Goal: Information Seeking & Learning: Understand process/instructions

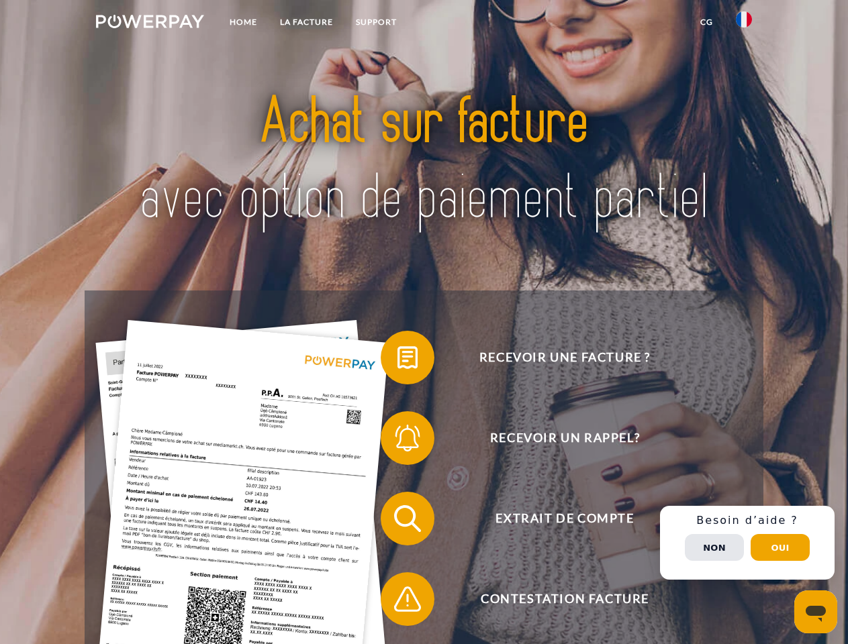
click at [150, 23] on img at bounding box center [150, 21] width 108 height 13
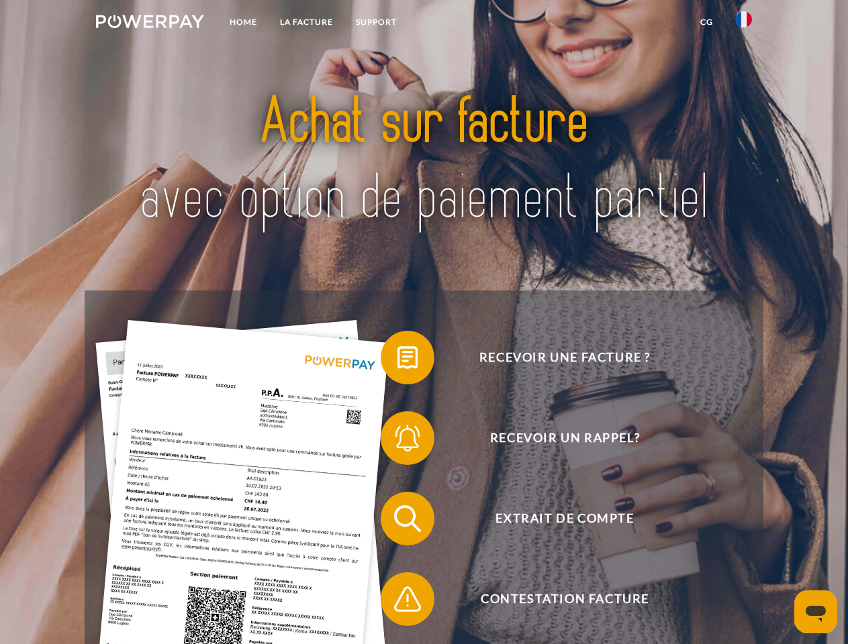
click at [744, 23] on img at bounding box center [744, 19] width 16 height 16
click at [706, 22] on link "CG" at bounding box center [707, 22] width 36 height 24
click at [397, 360] on span at bounding box center [387, 357] width 67 height 67
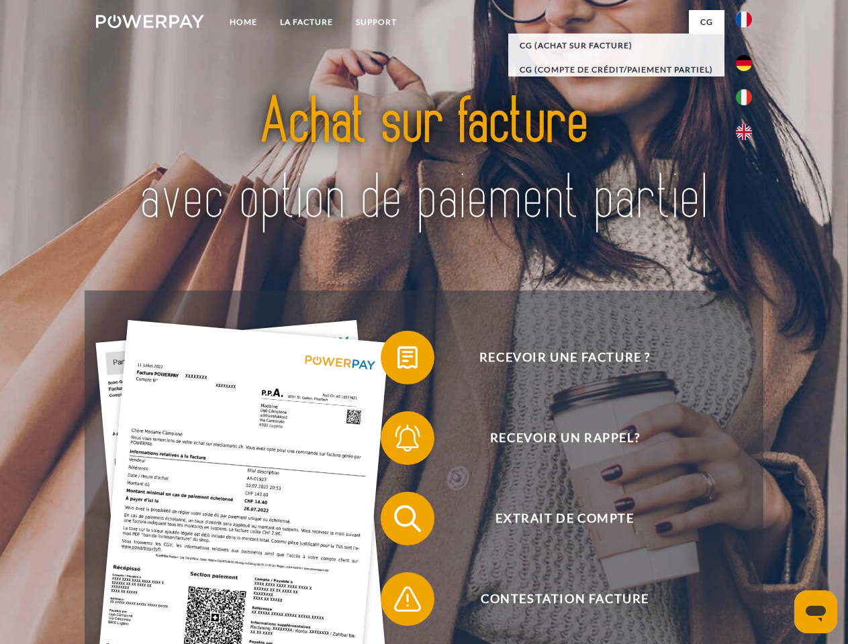
click at [397, 441] on span at bounding box center [387, 438] width 67 height 67
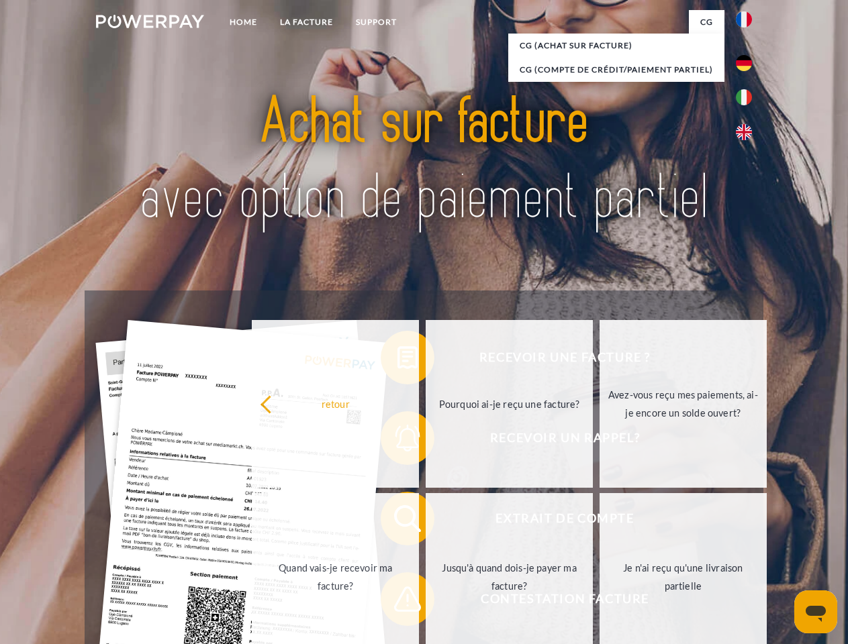
click at [426, 522] on link "Jusqu'à quand dois-je payer ma facture?" at bounding box center [509, 577] width 167 height 168
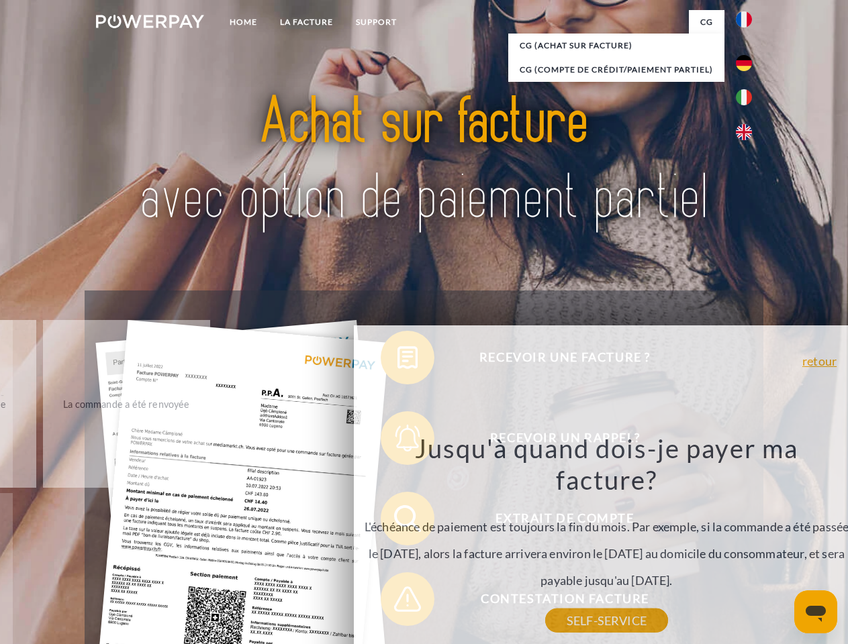
click at [397, 602] on div "Recevoir une facture ? Recevoir un rappel? Extrait de compte retour" at bounding box center [424, 559] width 678 height 537
click at [747, 543] on div "Recevoir une facture ? Recevoir un rappel? Extrait de compte retour" at bounding box center [424, 559] width 678 height 537
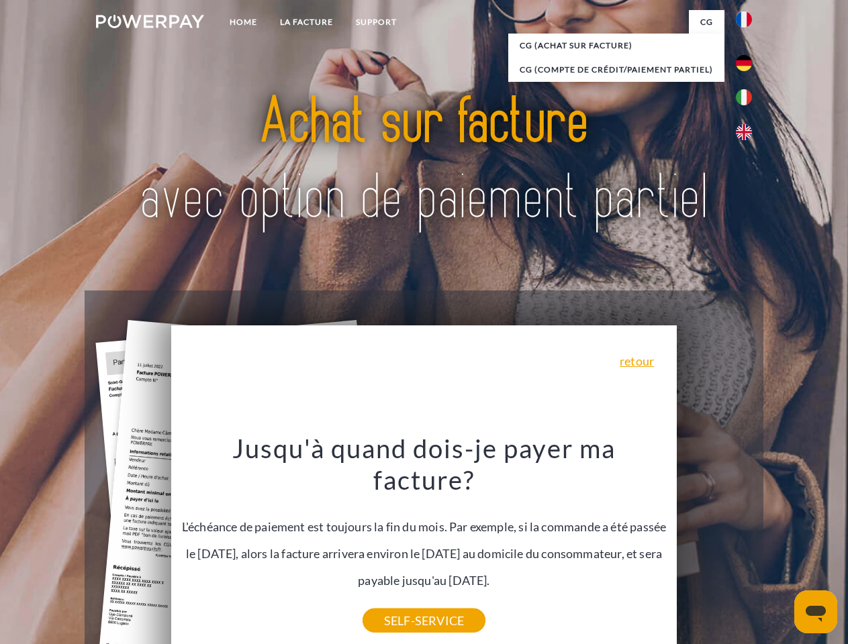
click at [714, 546] on span "Extrait de compte" at bounding box center [564, 519] width 329 height 54
click at [780, 548] on header "Home LA FACTURE Support" at bounding box center [424, 463] width 848 height 927
